Goal: Navigation & Orientation: Find specific page/section

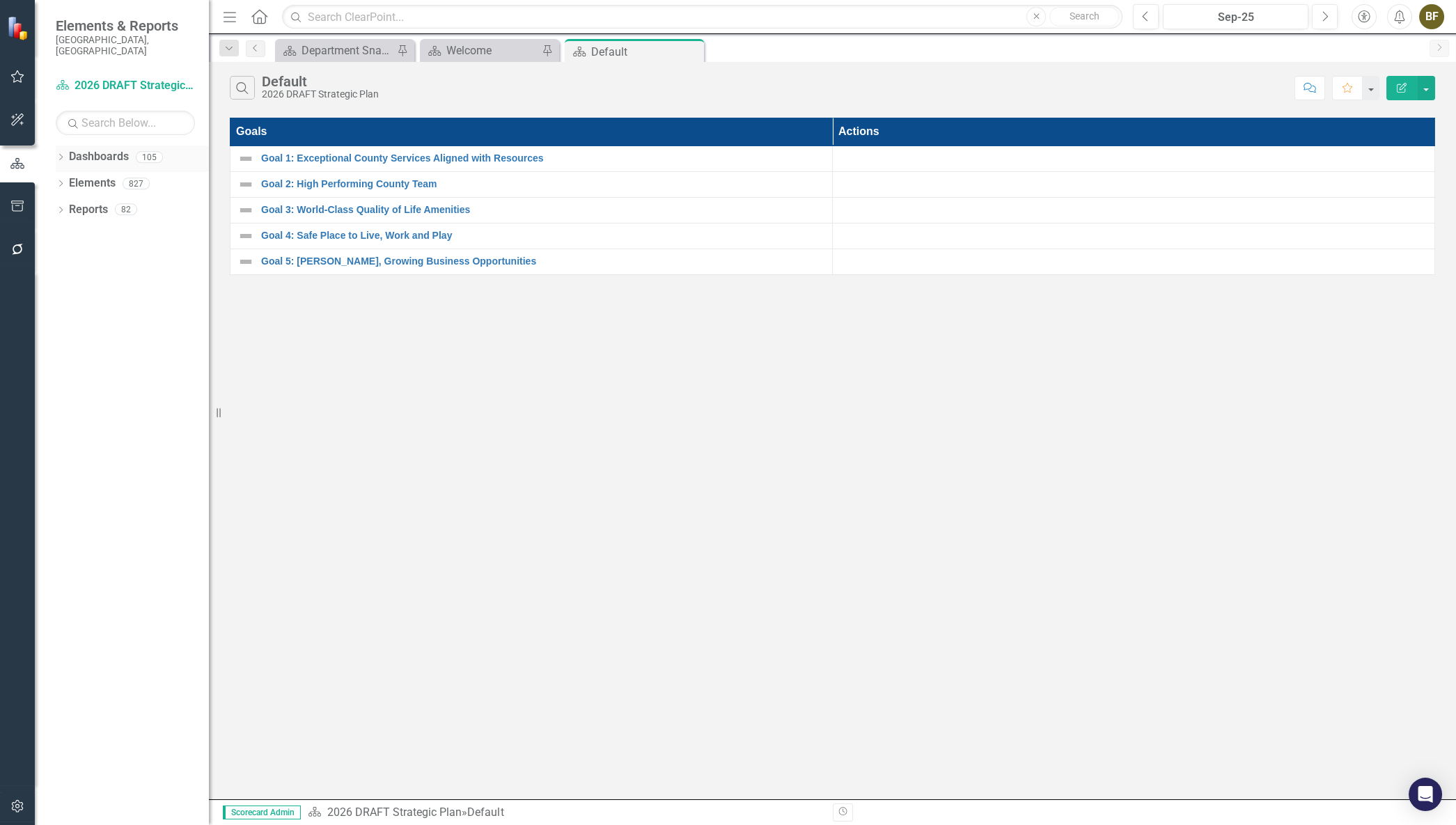
click at [63, 154] on icon "Dropdown" at bounding box center [60, 157] width 10 height 8
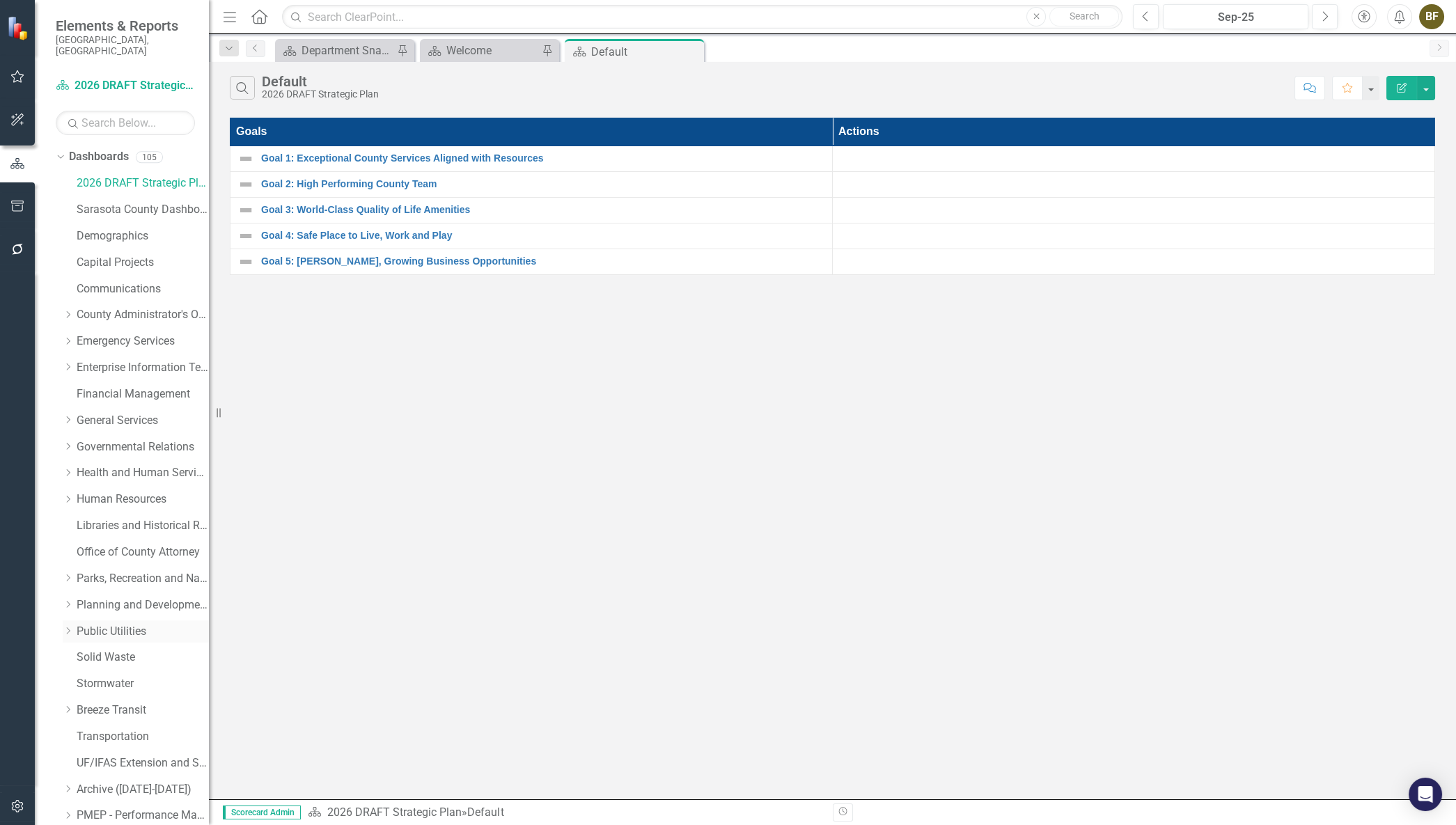
click at [118, 624] on link "Public Utilities" at bounding box center [142, 632] width 132 height 16
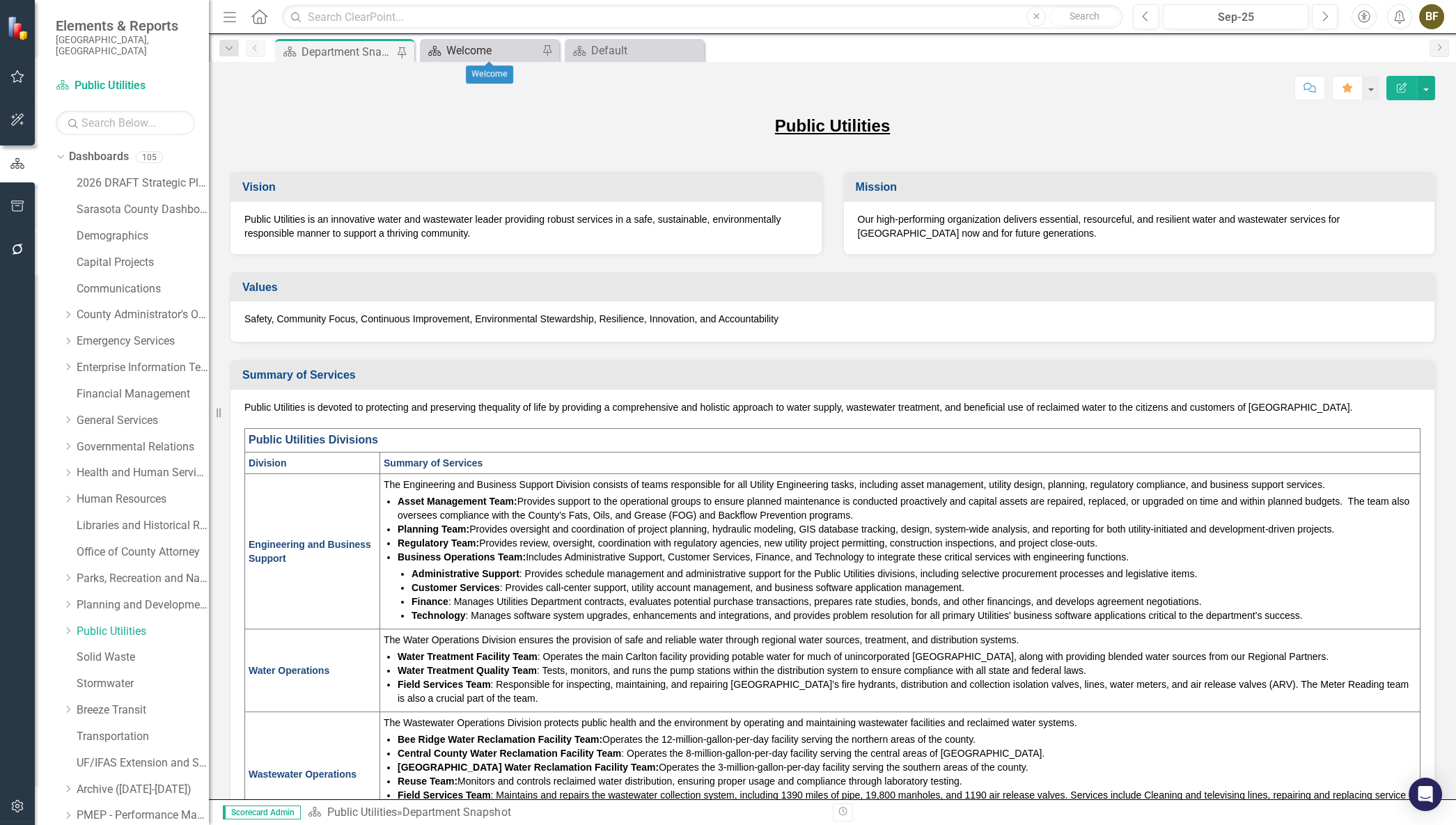
click at [484, 49] on div "Welcome" at bounding box center [493, 50] width 92 height 18
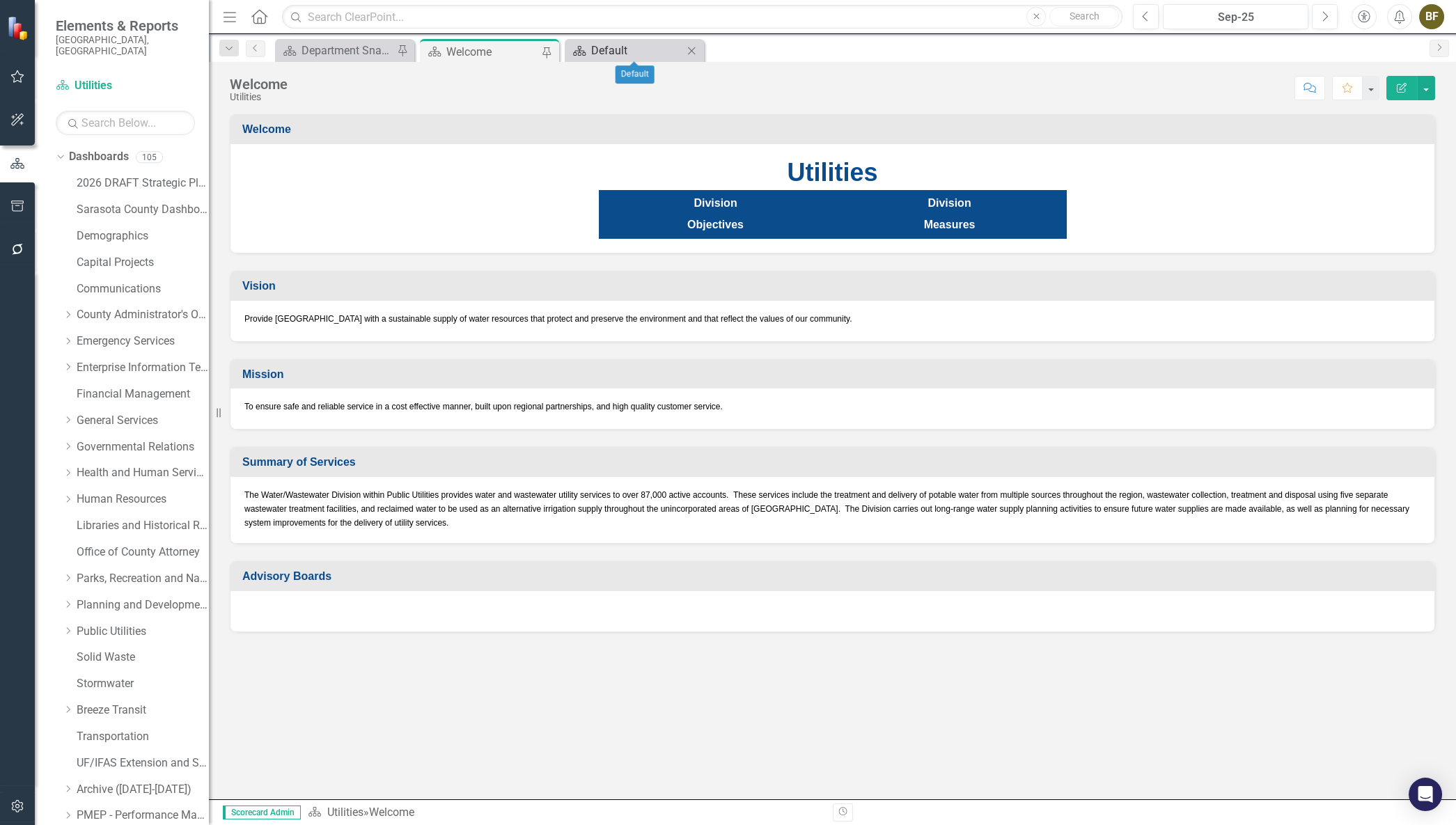
click at [617, 52] on div "Default" at bounding box center [638, 50] width 92 height 18
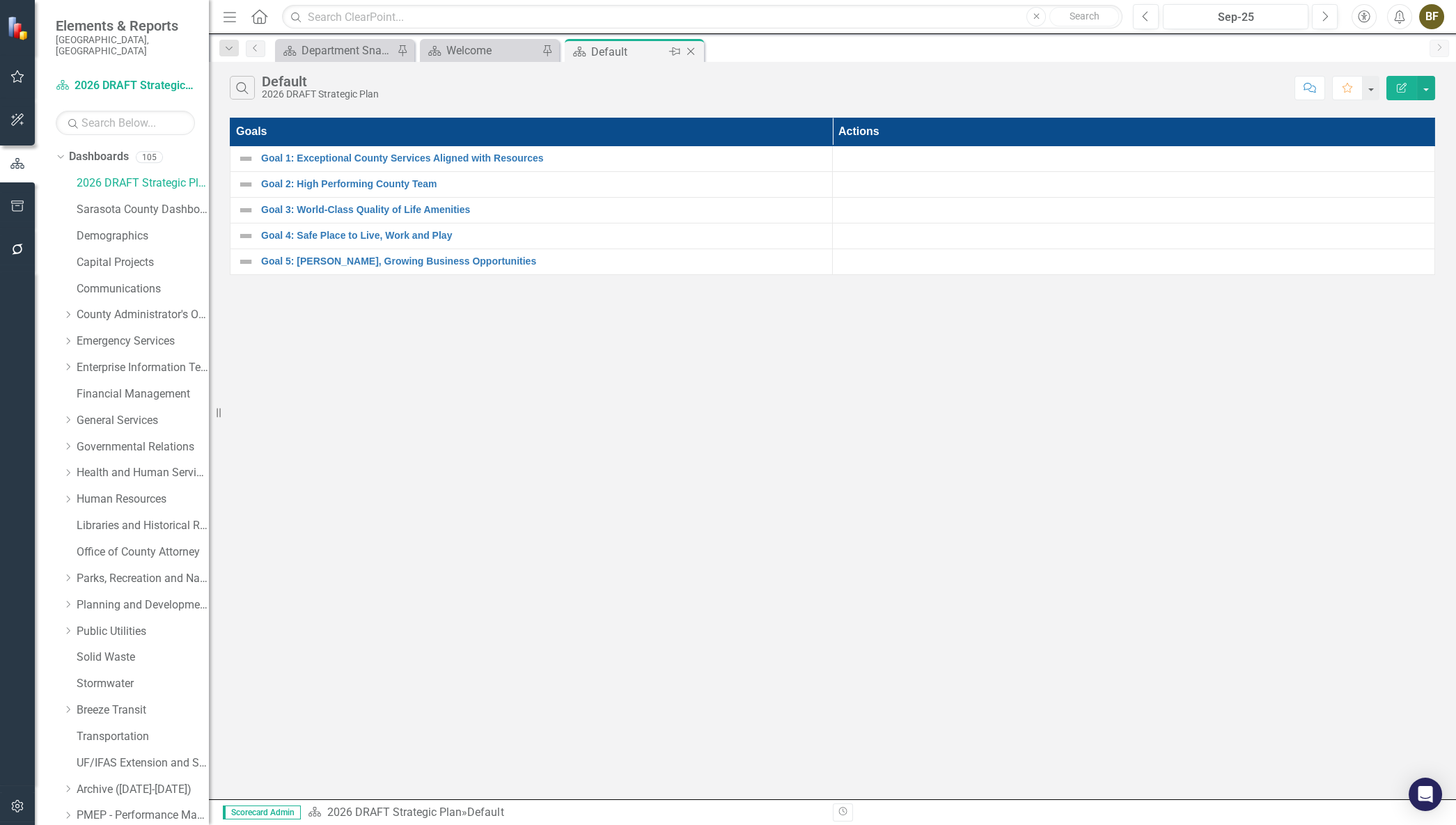
click at [694, 52] on icon "Close" at bounding box center [690, 51] width 14 height 11
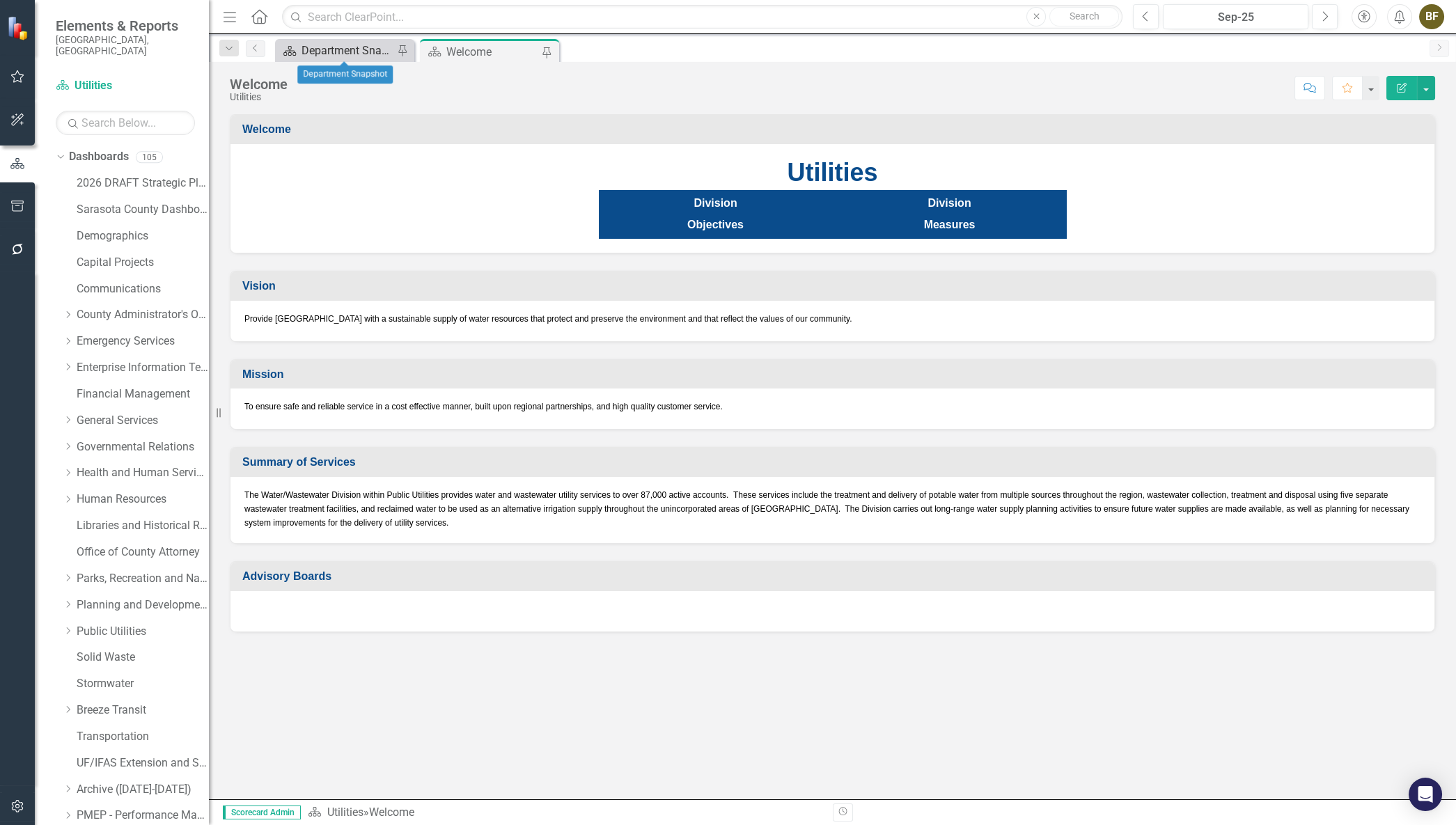
click at [357, 48] on div "Department Snapshot" at bounding box center [348, 50] width 92 height 18
